Goal: Feedback & Contribution: Leave review/rating

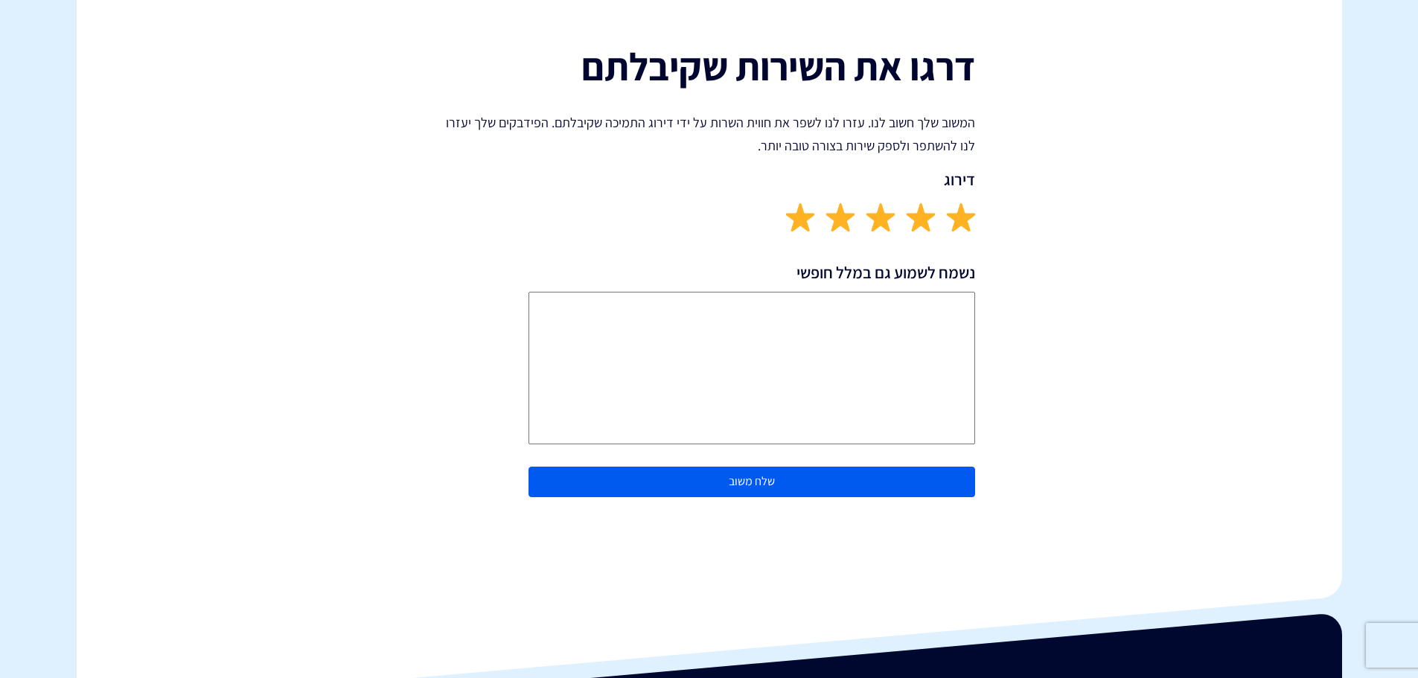
click at [804, 223] on img at bounding box center [799, 216] width 29 height 29
click at [819, 487] on button "שלח משוב" at bounding box center [751, 482] width 447 height 31
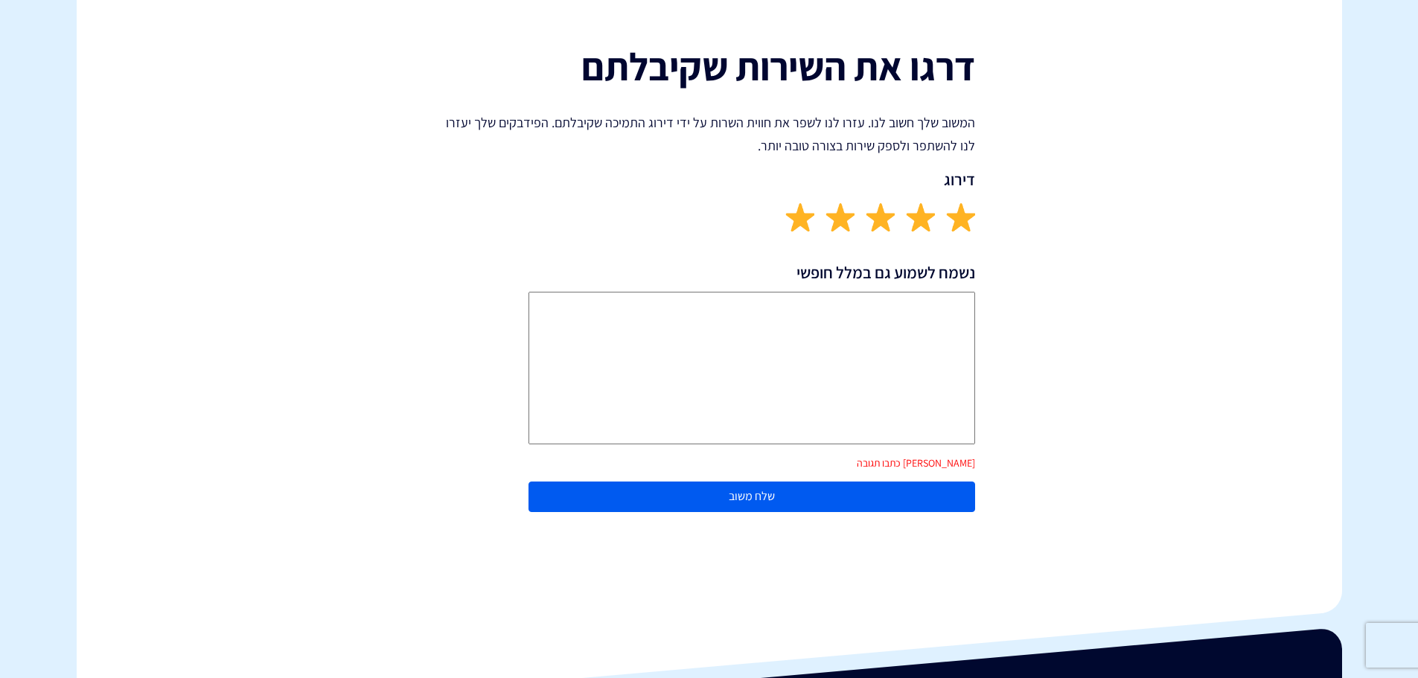
click at [877, 393] on textarea "נשמח לשמוע גם במלל חופשי" at bounding box center [751, 368] width 447 height 153
click at [877, 393] on textarea "[PERSON_NAME]" at bounding box center [751, 368] width 447 height 153
type textarea "ענייני ומדויק"
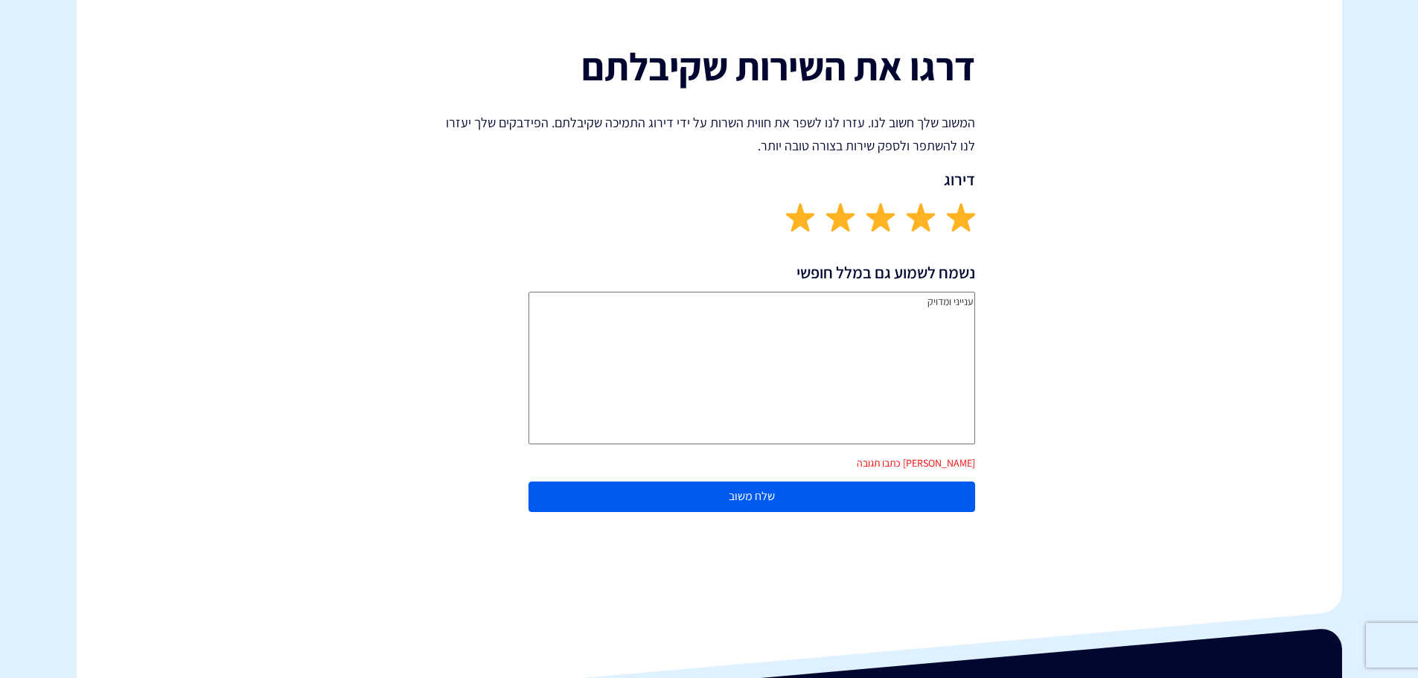
click at [813, 487] on button "שלח משוב" at bounding box center [751, 496] width 447 height 31
